Goal: Task Accomplishment & Management: Use online tool/utility

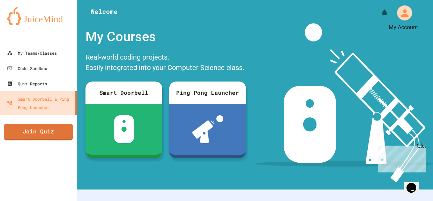
click at [403, 13] on icon "My Account" at bounding box center [404, 12] width 11 height 11
click at [217, 201] on div at bounding box center [216, 201] width 433 height 0
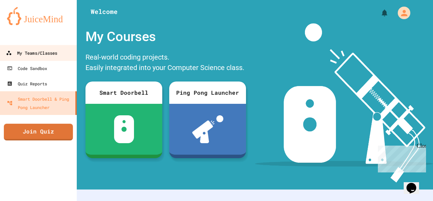
click at [43, 58] on link "My Teams/Classes" at bounding box center [38, 53] width 79 height 16
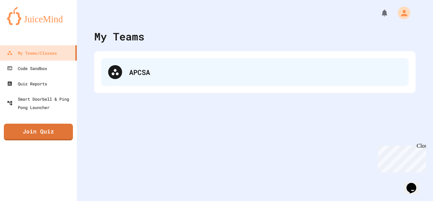
click at [192, 70] on div "APCSA" at bounding box center [265, 72] width 273 height 10
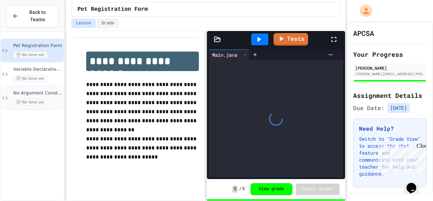
click at [47, 97] on div "No Argument Constructor Practice No time set" at bounding box center [37, 97] width 49 height 15
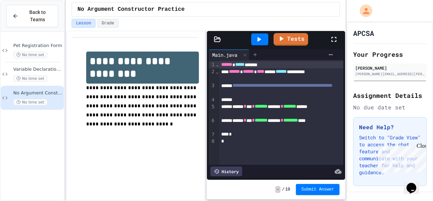
click at [256, 56] on icon at bounding box center [255, 55] width 6 height 6
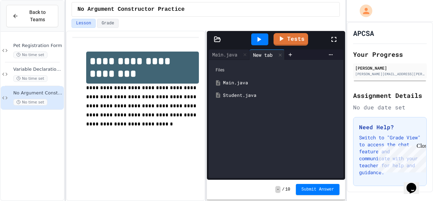
click at [267, 95] on div "Student.java" at bounding box center [281, 95] width 117 height 7
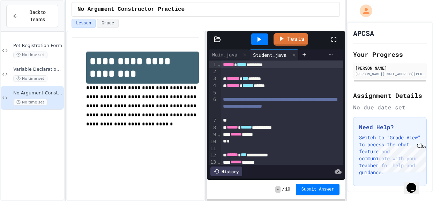
click at [332, 54] on icon at bounding box center [331, 54] width 4 height 1
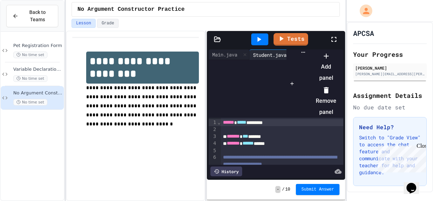
click at [311, 50] on div at bounding box center [323, 50] width 28 height 0
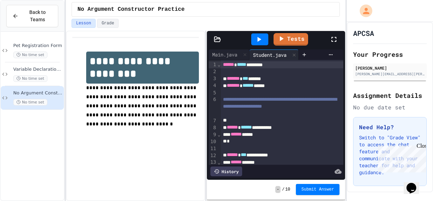
click at [333, 36] on icon at bounding box center [334, 39] width 8 height 8
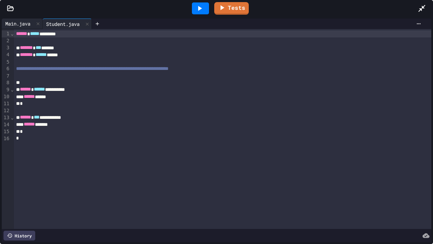
click at [23, 26] on div "Main.java" at bounding box center [18, 23] width 32 height 7
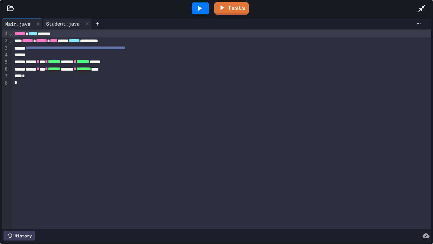
click at [73, 21] on div "Student.java" at bounding box center [63, 23] width 41 height 7
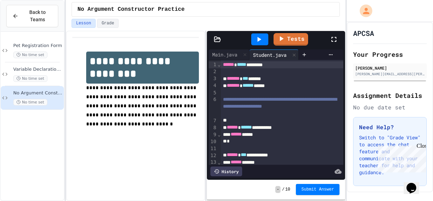
click at [422, 148] on div "Close" at bounding box center [421, 147] width 9 height 9
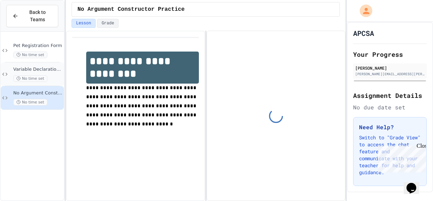
click at [46, 74] on div "Variable Declaration Practice No time set" at bounding box center [37, 74] width 49 height 15
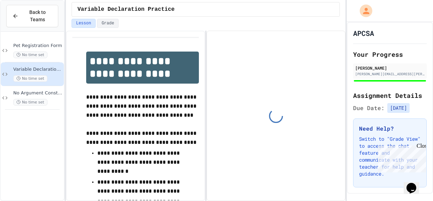
click at [52, 52] on div "No time set" at bounding box center [37, 55] width 49 height 7
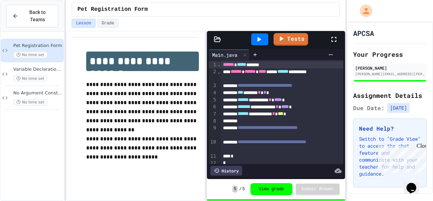
click at [423, 148] on div "Close" at bounding box center [421, 147] width 9 height 9
click at [51, 76] on div "No time set" at bounding box center [37, 78] width 49 height 7
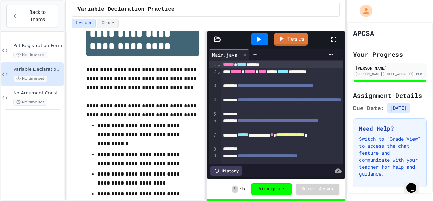
scroll to position [28, 0]
click at [53, 103] on div "No time set" at bounding box center [37, 102] width 49 height 7
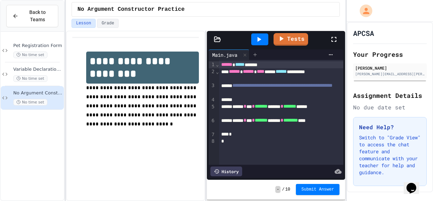
click at [258, 56] on icon at bounding box center [255, 55] width 6 height 6
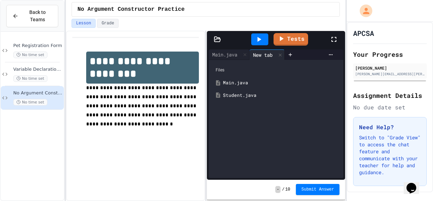
click at [231, 96] on div "Student.java" at bounding box center [281, 95] width 117 height 7
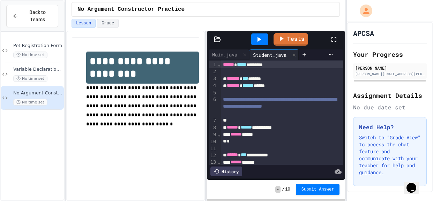
click at [261, 118] on div at bounding box center [282, 114] width 123 height 7
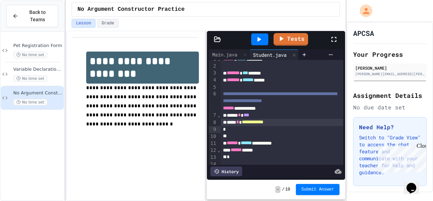
scroll to position [17, 0]
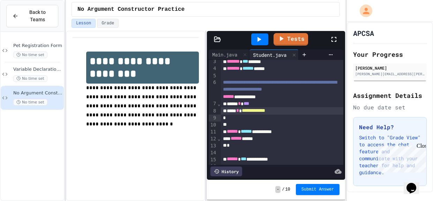
click at [249, 106] on span "***" at bounding box center [247, 103] width 6 height 5
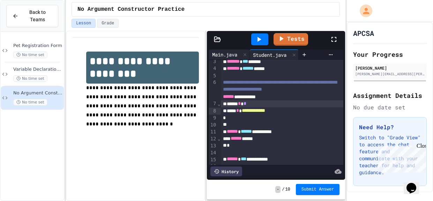
click at [227, 55] on div "Main.java" at bounding box center [225, 54] width 32 height 7
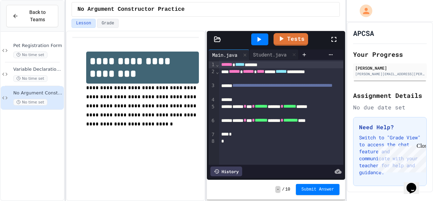
click at [263, 133] on div "*" at bounding box center [281, 134] width 125 height 7
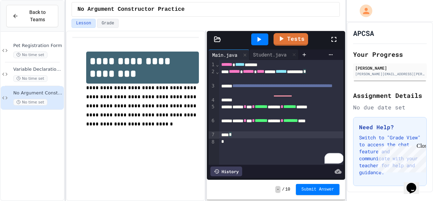
click at [270, 151] on div "**********" at bounding box center [281, 112] width 125 height 105
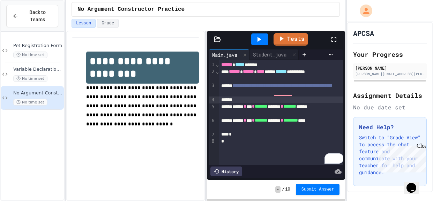
click at [265, 101] on div "To enrich screen reader interactions, please activate Accessibility in Grammarl…" at bounding box center [281, 100] width 125 height 7
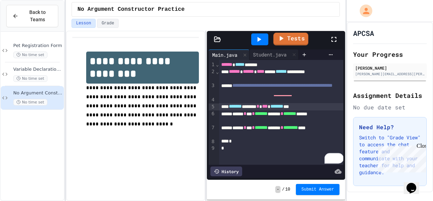
click at [282, 40] on icon at bounding box center [281, 38] width 8 height 8
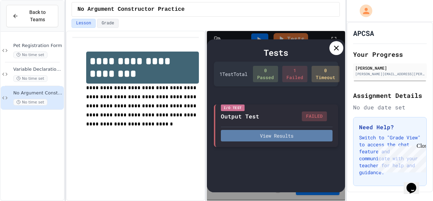
click at [276, 134] on button "View Results" at bounding box center [277, 136] width 112 height 12
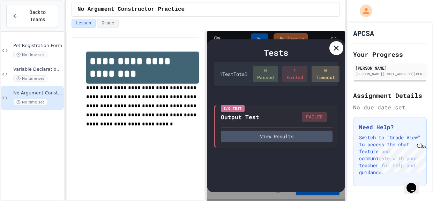
click at [335, 53] on div at bounding box center [337, 48] width 14 height 14
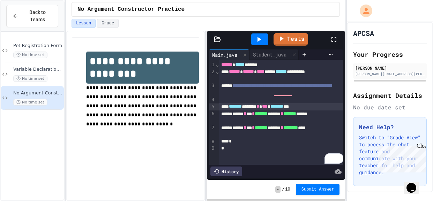
click at [331, 108] on div "******* ****** * *** ******* ***" at bounding box center [281, 106] width 125 height 7
click at [284, 37] on icon at bounding box center [281, 38] width 8 height 9
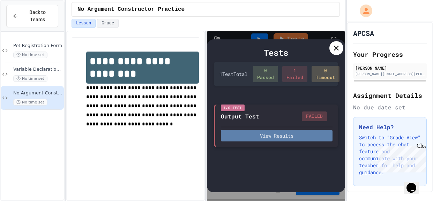
click at [296, 137] on button "View Results" at bounding box center [277, 136] width 112 height 12
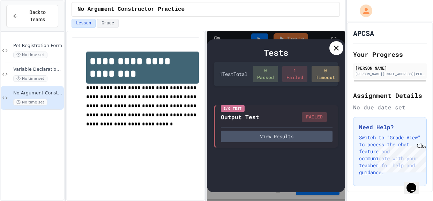
scroll to position [8, 0]
click at [339, 47] on icon at bounding box center [336, 48] width 8 height 8
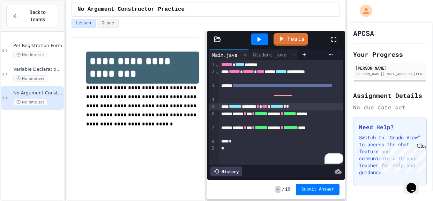
click at [328, 110] on div "******* ****** * *** ******* * *" at bounding box center [281, 106] width 125 height 7
click at [267, 56] on div "Student.java" at bounding box center [270, 54] width 41 height 7
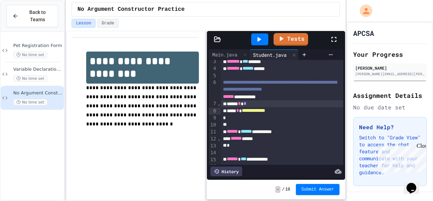
click at [283, 108] on div "***** * *" at bounding box center [282, 104] width 123 height 7
click at [299, 115] on div "**********" at bounding box center [282, 111] width 123 height 7
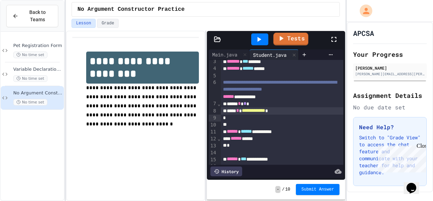
click at [287, 37] on link "Tests" at bounding box center [291, 39] width 35 height 13
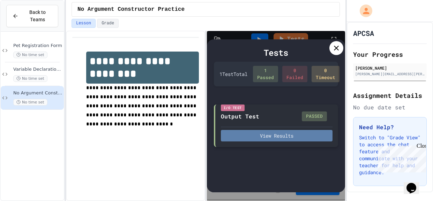
click at [296, 135] on button "View Results" at bounding box center [277, 136] width 112 height 12
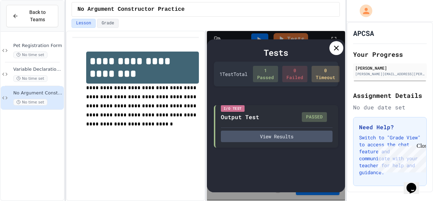
click at [337, 50] on icon at bounding box center [336, 48] width 8 height 8
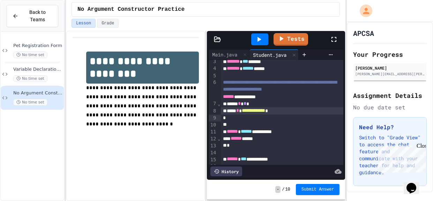
scroll to position [0, 0]
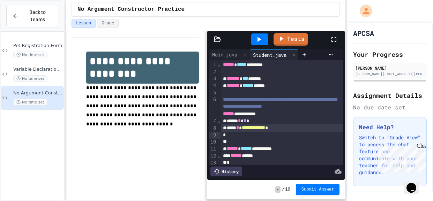
click at [332, 41] on icon at bounding box center [334, 39] width 8 height 8
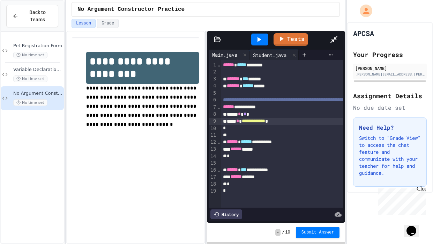
click at [209, 51] on div "Main.java" at bounding box center [225, 54] width 32 height 7
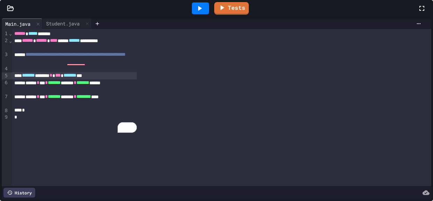
click at [418, 13] on icon at bounding box center [422, 8] width 8 height 8
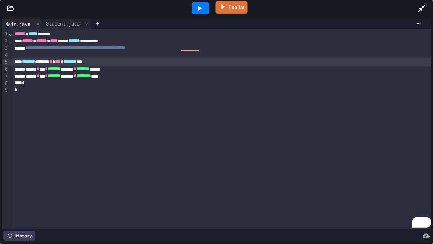
click at [241, 2] on link "Tests" at bounding box center [231, 7] width 32 height 13
click at [238, 7] on link "Tests" at bounding box center [231, 7] width 35 height 13
click at [241, 12] on link "Tests" at bounding box center [232, 7] width 34 height 13
click at [241, 12] on link "Tests" at bounding box center [231, 7] width 34 height 13
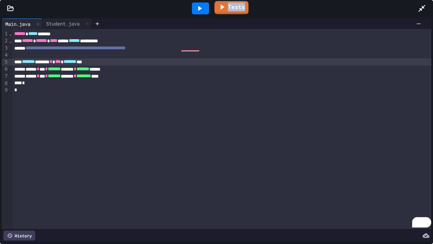
click at [241, 12] on link "Tests" at bounding box center [231, 7] width 34 height 13
click at [370, 121] on div "**********" at bounding box center [221, 129] width 419 height 200
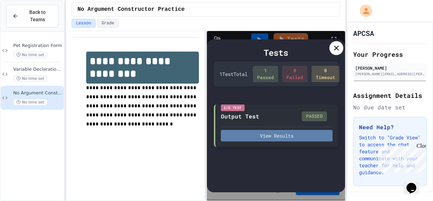
click at [276, 133] on button "View Results" at bounding box center [277, 136] width 112 height 12
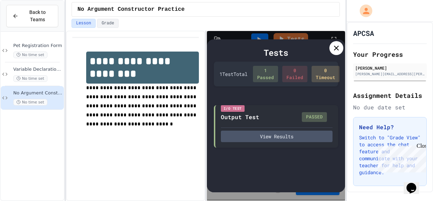
click at [340, 50] on icon at bounding box center [336, 48] width 8 height 8
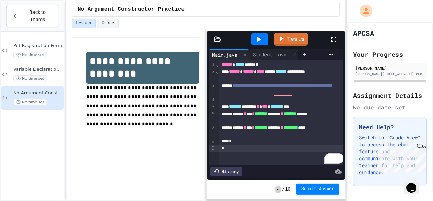
click at [314, 192] on span "Submit Answer" at bounding box center [318, 190] width 33 height 6
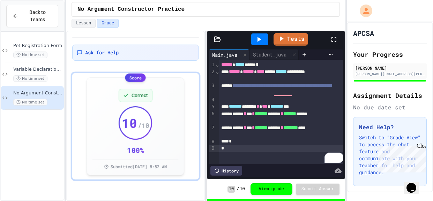
click at [419, 147] on div "Close" at bounding box center [421, 147] width 9 height 9
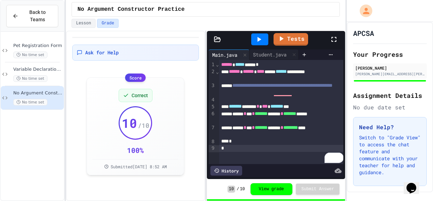
click at [257, 42] on icon at bounding box center [259, 39] width 8 height 8
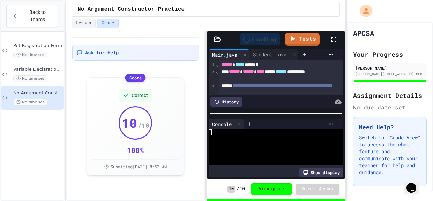
click at [236, 136] on div at bounding box center [273, 138] width 129 height 6
click at [280, 109] on div "**********" at bounding box center [276, 79] width 139 height 63
click at [241, 125] on icon at bounding box center [239, 124] width 5 height 5
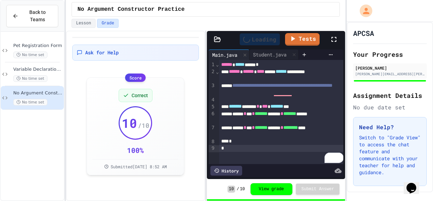
click at [226, 171] on div "History" at bounding box center [227, 171] width 32 height 10
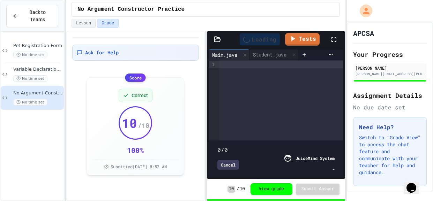
type input "**"
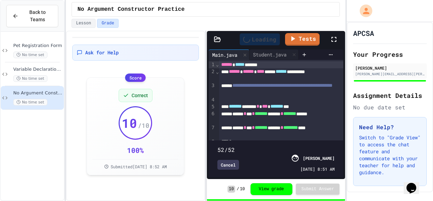
click at [230, 165] on div "Cancel" at bounding box center [229, 165] width 22 height 10
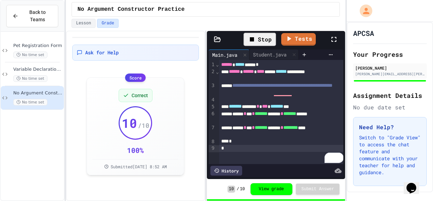
click at [334, 42] on icon at bounding box center [334, 39] width 8 height 8
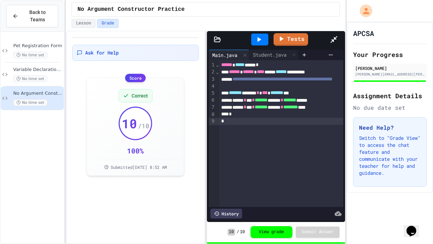
click at [255, 35] on icon at bounding box center [259, 39] width 8 height 8
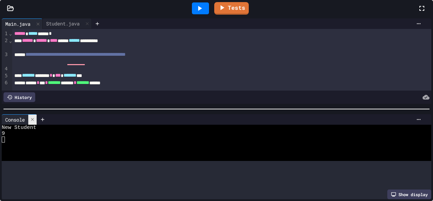
click at [34, 121] on icon at bounding box center [32, 119] width 3 height 3
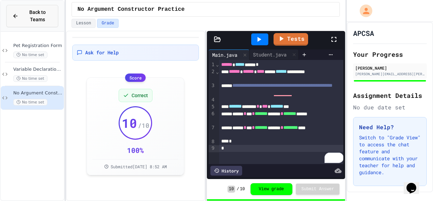
click at [20, 17] on div "Back to Teams" at bounding box center [32, 16] width 40 height 15
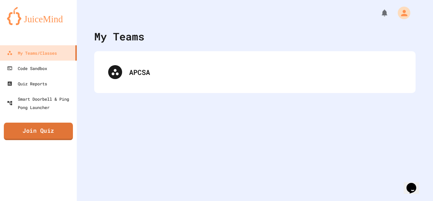
click at [59, 132] on link "Join Quiz" at bounding box center [38, 131] width 69 height 17
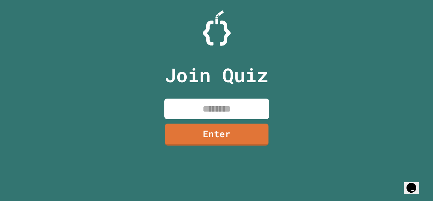
click at [217, 113] on input at bounding box center [216, 109] width 105 height 21
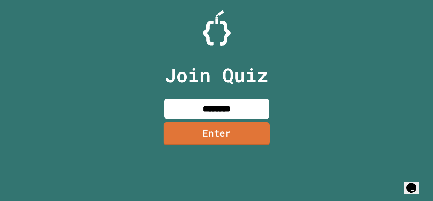
type input "********"
click at [229, 132] on link "Enter" at bounding box center [216, 134] width 106 height 23
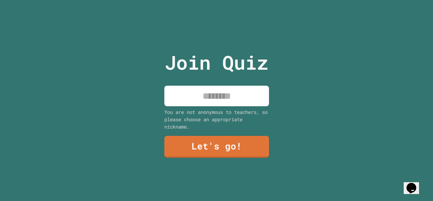
click at [208, 102] on input at bounding box center [216, 96] width 105 height 21
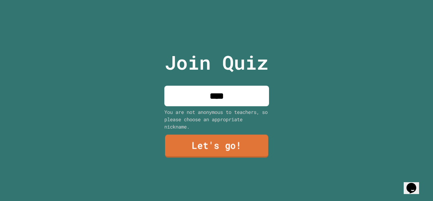
type input "****"
click at [233, 150] on link "Let's go!" at bounding box center [216, 146] width 103 height 23
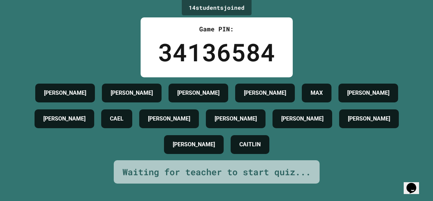
click at [410, 184] on icon "Chat widget" at bounding box center [412, 188] width 10 height 10
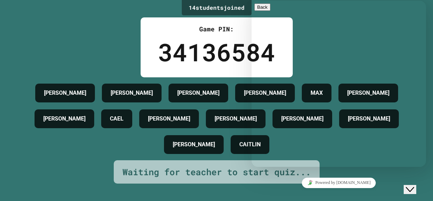
click at [414, 186] on icon "Close Chat This icon closes the chat window." at bounding box center [410, 190] width 8 height 8
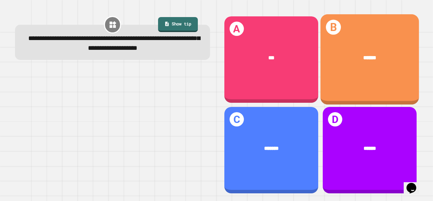
click at [359, 71] on div "******" at bounding box center [370, 58] width 99 height 30
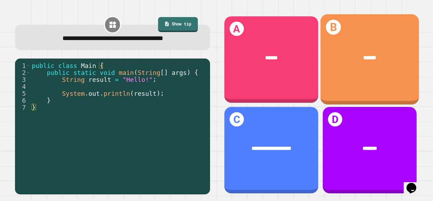
click at [293, 75] on div "A ******" at bounding box center [272, 59] width 94 height 86
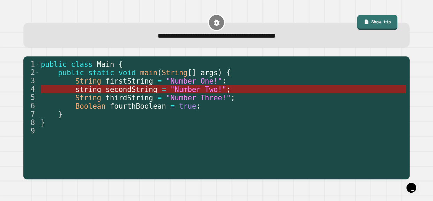
click at [149, 90] on span "secondString" at bounding box center [132, 90] width 52 height 8
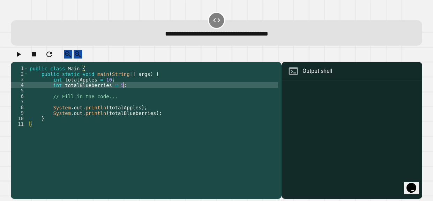
click at [123, 91] on div "public class Main { public static void main ( String [ ] args ) { int totalAppl…" at bounding box center [153, 130] width 250 height 129
type textarea "**********"
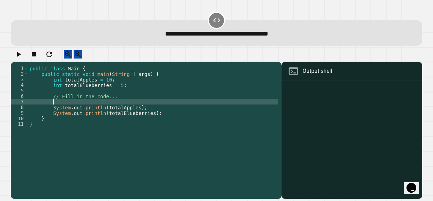
click at [107, 106] on div "public class Main { public static void main ( String [ ] args ) { int totalAppl…" at bounding box center [153, 130] width 250 height 129
type textarea "*"
click at [123, 91] on div "public class Main { public static void main ( String [ ] args ) { int totalAppl…" at bounding box center [153, 130] width 250 height 129
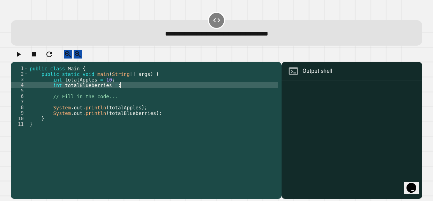
scroll to position [0, 7]
type textarea "**********"
click at [20, 59] on icon "button" at bounding box center [18, 54] width 8 height 8
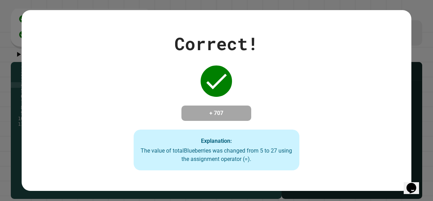
click at [195, 167] on div "Explanation: The value of totalBlueberries was changed from 5 to 27 using the a…" at bounding box center [217, 150] width 166 height 41
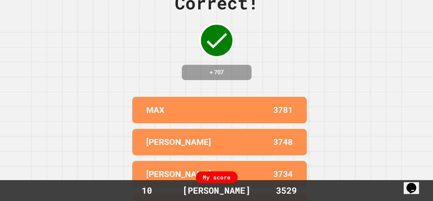
scroll to position [0, 0]
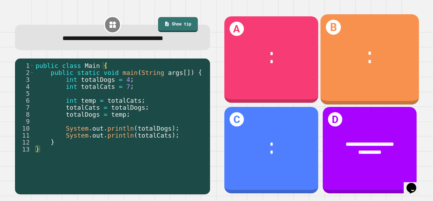
click at [353, 75] on div "* *" at bounding box center [370, 57] width 99 height 39
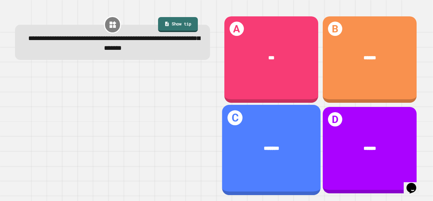
click at [304, 132] on div "C *******" at bounding box center [271, 150] width 99 height 91
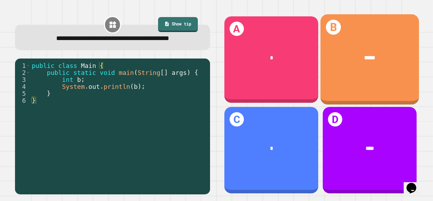
click at [382, 69] on div "*****" at bounding box center [370, 58] width 99 height 30
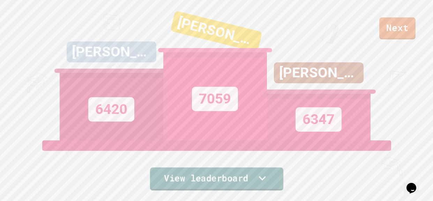
click at [255, 174] on icon at bounding box center [262, 178] width 14 height 14
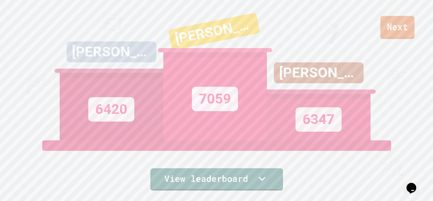
click at [395, 34] on link "Next" at bounding box center [398, 27] width 34 height 23
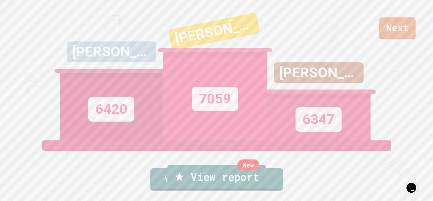
click at [239, 176] on link "New View report" at bounding box center [216, 177] width 99 height 25
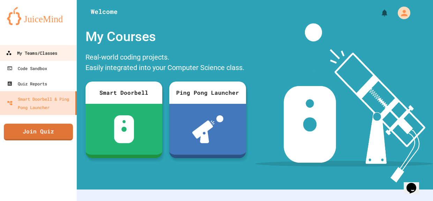
click at [53, 56] on div "My Teams/Classes" at bounding box center [31, 53] width 51 height 9
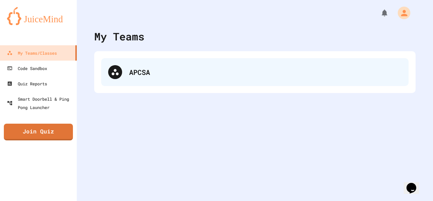
click at [148, 77] on div "APCSA" at bounding box center [265, 72] width 273 height 10
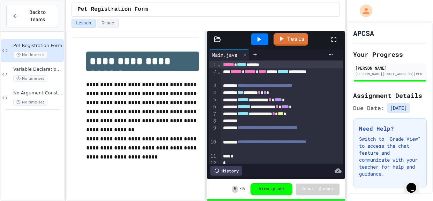
click at [242, 18] on div "Pet Registration Form" at bounding box center [206, 9] width 280 height 19
click at [43, 90] on span "No Argument Constructor Practice" at bounding box center [37, 93] width 49 height 6
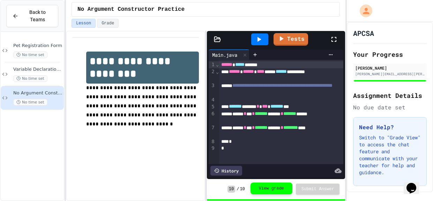
click at [279, 190] on button "View grade" at bounding box center [272, 189] width 42 height 12
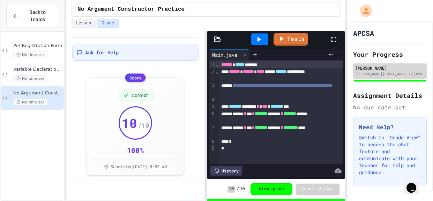
click at [371, 76] on div "[PERSON_NAME][EMAIL_ADDRESS][PERSON_NAME][DOMAIN_NAME]" at bounding box center [389, 74] width 69 height 5
click at [407, 75] on div "[PERSON_NAME][EMAIL_ADDRESS][PERSON_NAME][DOMAIN_NAME]" at bounding box center [389, 74] width 69 height 5
click at [397, 72] on div "[PERSON_NAME][EMAIL_ADDRESS][PERSON_NAME][DOMAIN_NAME]" at bounding box center [389, 74] width 69 height 5
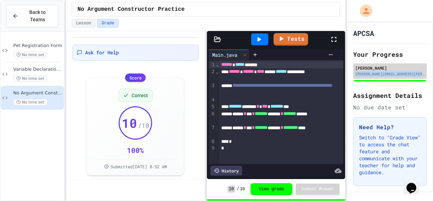
click at [397, 72] on div "[PERSON_NAME][EMAIL_ADDRESS][PERSON_NAME][DOMAIN_NAME]" at bounding box center [389, 74] width 69 height 5
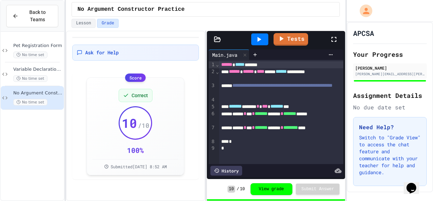
click at [392, 80] on div at bounding box center [390, 81] width 74 height 3
